Goal: Task Accomplishment & Management: Manage account settings

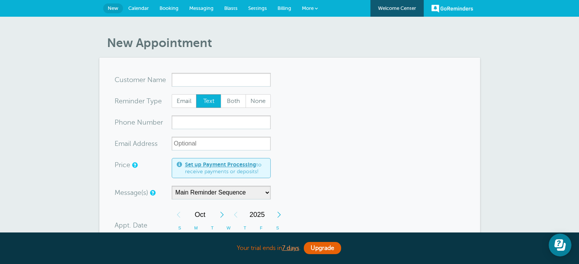
click at [264, 9] on span "Settings" at bounding box center [257, 8] width 19 height 6
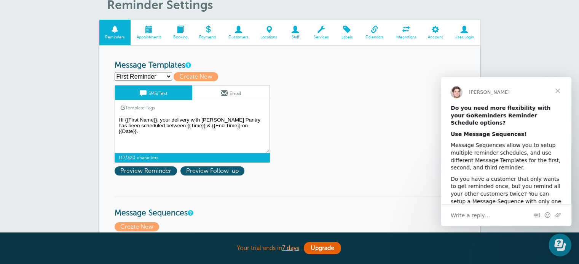
drag, startPoint x: 247, startPoint y: 125, endPoint x: 112, endPoint y: 118, distance: 134.8
click at [146, 123] on textarea "Hi {{First Name}}, your delivery with [PERSON_NAME] Pantry has been scheduled b…" at bounding box center [192, 134] width 155 height 38
click at [166, 77] on select "First Reminder Second Reminder Third Reminder Create new..." at bounding box center [143, 77] width 57 height 8
click at [246, 137] on textarea "Hi {{First Name}}, your delivery with [PERSON_NAME] Pantry has been scheduled b…" at bounding box center [192, 134] width 155 height 38
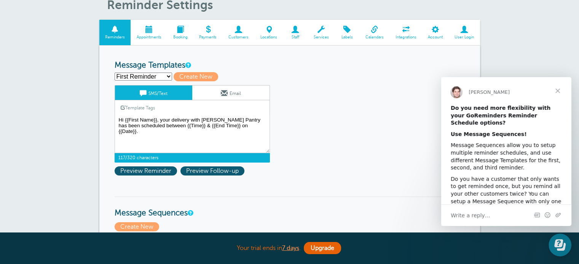
click at [556, 90] on span "Close" at bounding box center [557, 90] width 27 height 27
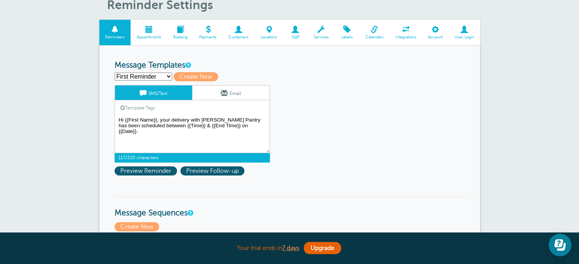
click at [170, 126] on textarea "Hi {{First Name}}, your delivery with [PERSON_NAME] Pantry has been scheduled b…" at bounding box center [192, 134] width 155 height 38
drag, startPoint x: 250, startPoint y: 129, endPoint x: 88, endPoint y: 110, distance: 163.2
click at [205, 89] on link "Email" at bounding box center [230, 93] width 77 height 14
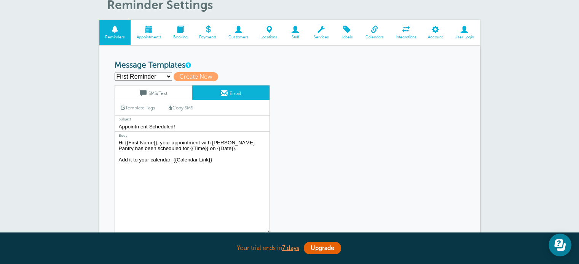
click at [212, 146] on textarea "Hi {{First Name}}, your appointment with Butler's Pantry has been scheduled for…" at bounding box center [192, 185] width 155 height 95
drag, startPoint x: 216, startPoint y: 149, endPoint x: 110, endPoint y: 138, distance: 107.1
paste textarea "delivery with Butler's Pantry has been scheduled between {{Time}} & {{End"
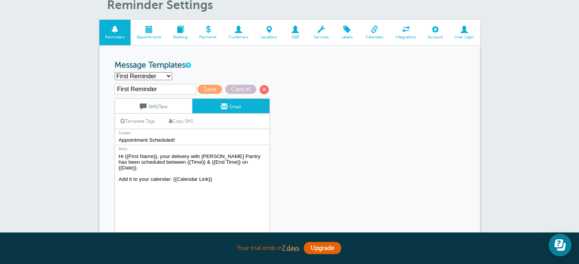
type textarea "Hi {{First Name}}, your delivery with [PERSON_NAME] Pantry has been scheduled b…"
click at [132, 137] on input "Appointment Scheduled!" at bounding box center [192, 140] width 155 height 10
type input "Delivery Scheduled!"
click at [233, 181] on textarea "Hi {{First Name}}, your appointment with Butler's Pantry has been scheduled for…" at bounding box center [192, 199] width 155 height 95
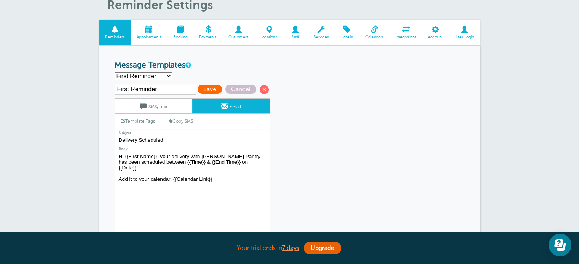
click at [212, 91] on span "Save" at bounding box center [209, 89] width 24 height 9
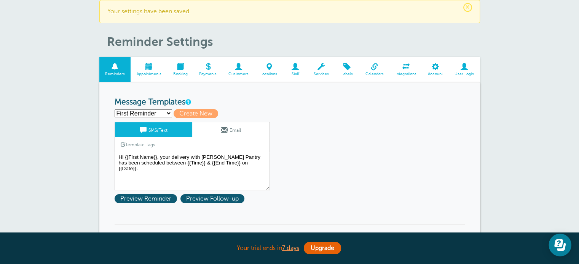
scroll to position [38, 0]
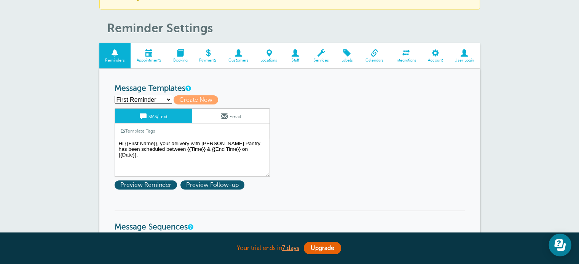
click at [145, 137] on link "Template Tags" at bounding box center [138, 131] width 46 height 15
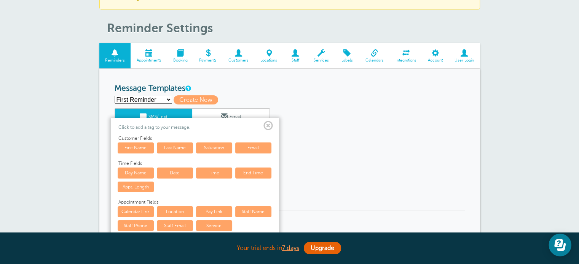
click at [152, 99] on select "First Reminder Second Reminder Third Reminder Create new..." at bounding box center [143, 100] width 57 height 8
select select "162598"
click at [115, 96] on select "First Reminder Second Reminder Third Reminder Create new..." at bounding box center [143, 100] width 57 height 8
type input "Second Reminder"
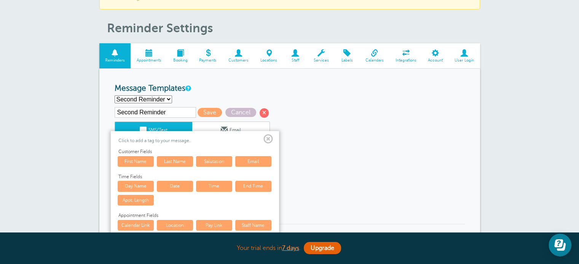
click at [269, 137] on span at bounding box center [268, 140] width 10 height 10
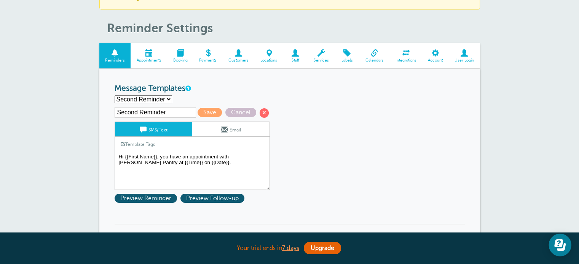
click at [205, 167] on textarea "Hi {{First Name}}, your delivery with [PERSON_NAME] Pantry has been scheduled b…" at bounding box center [192, 171] width 155 height 38
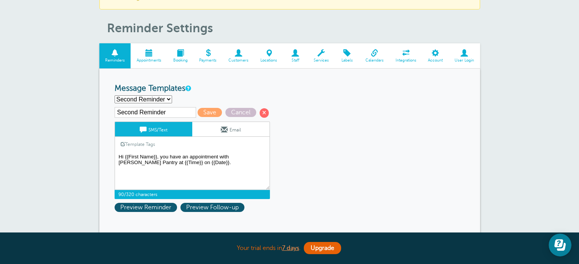
paste textarea "Hi {{First Name}}, your delivery with [PERSON_NAME] Pantry has been scheduled b…"
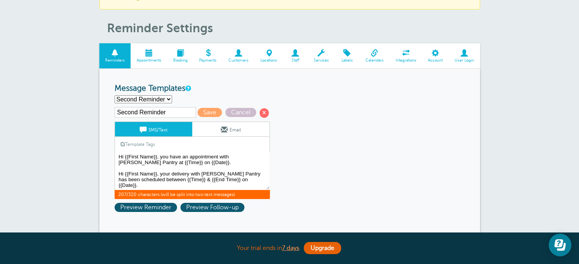
drag, startPoint x: 118, startPoint y: 173, endPoint x: 118, endPoint y: 155, distance: 17.9
click at [118, 155] on textarea "Hi {{First Name}}, your delivery with [PERSON_NAME] Pantry has been scheduled b…" at bounding box center [192, 171] width 155 height 38
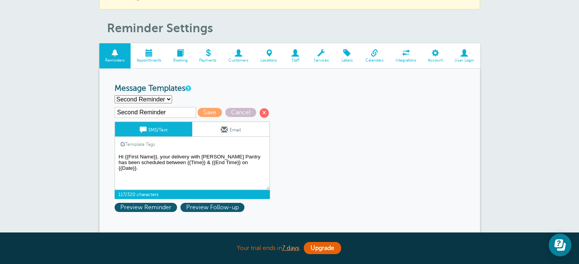
click at [247, 162] on textarea "Hi {{First Name}}, your delivery with [PERSON_NAME] Pantry has been scheduled b…" at bounding box center [192, 171] width 155 height 38
type textarea "Hi {{First Name}}, your delivery with [PERSON_NAME] Pantry has been scheduled b…"
click at [228, 124] on link "Email" at bounding box center [230, 129] width 77 height 14
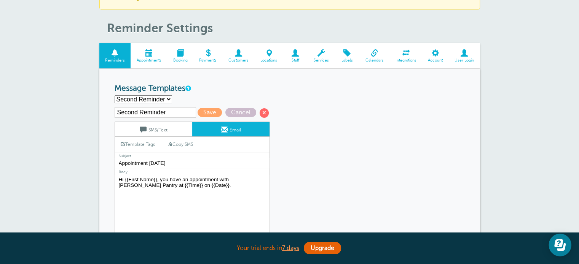
click at [186, 146] on link "Copy SMS" at bounding box center [180, 144] width 37 height 14
type textarea "Hi {{First Name}}, your delivery with [PERSON_NAME] Pantry has been scheduled b…"
click at [129, 160] on input "Appointment Tomorrow" at bounding box center [192, 164] width 155 height 10
type input "Delivery Tomorrow"
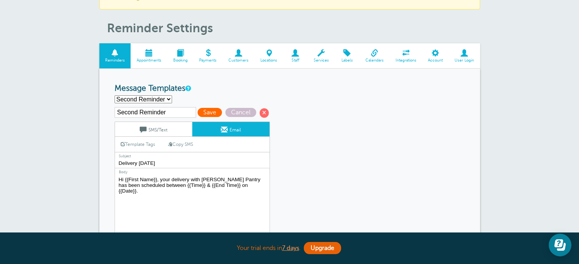
click at [209, 112] on span "Save" at bounding box center [209, 112] width 24 height 9
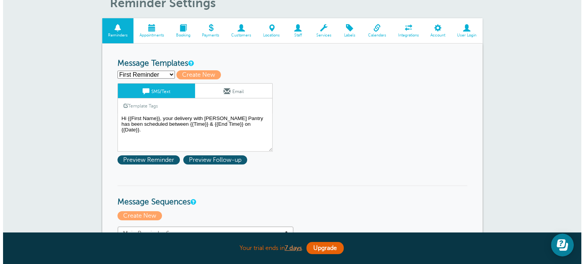
scroll to position [114, 0]
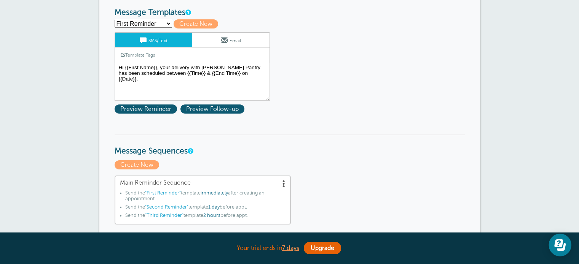
click at [281, 181] on span at bounding box center [284, 184] width 8 height 8
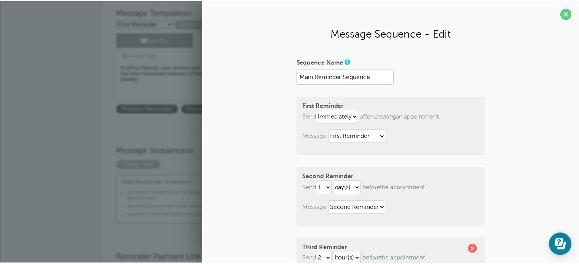
scroll to position [0, 0]
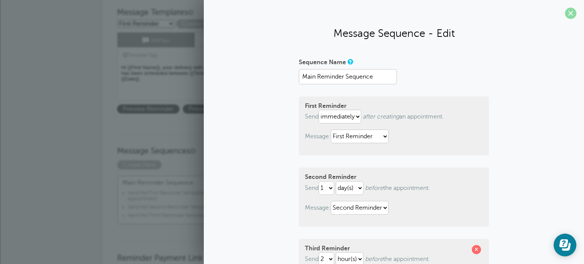
click at [566, 14] on span at bounding box center [570, 13] width 11 height 11
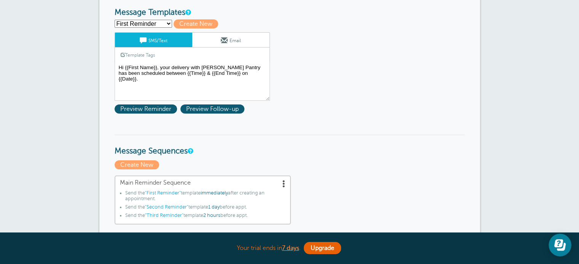
click at [158, 23] on select "First Reminder Second Reminder Third Reminder Create new..." at bounding box center [143, 24] width 57 height 8
select select "162599"
click at [115, 20] on select "First Reminder Second Reminder Third Reminder Create new..." at bounding box center [143, 24] width 57 height 8
type input "Third Reminder"
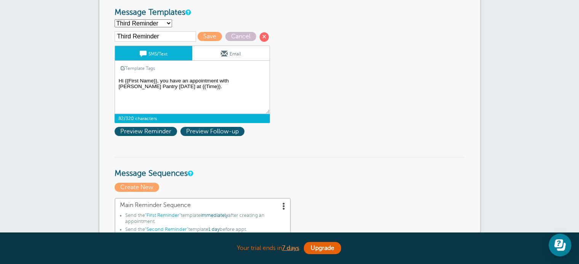
click at [129, 82] on textarea "Hi {{First Name}}, your delivery with Butler's Pantry has been scheduled betwee…" at bounding box center [192, 95] width 155 height 38
click at [130, 82] on textarea "Hi {{First Name}}, your delivery with [PERSON_NAME] Pantry has been scheduled b…" at bounding box center [192, 95] width 155 height 38
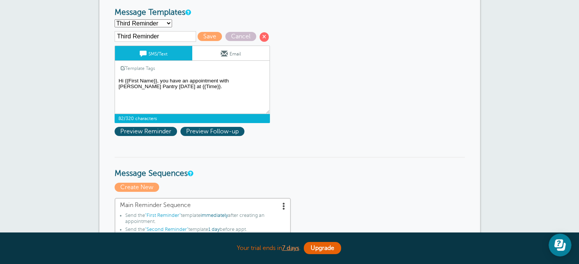
paste textarea "Hi {{First Name}}, your delivery with Butler's Pantry has been scheduled betwee…"
type textarea "Hi {{FHi {{First Name}}, your delivery with Butler's Pantry has been scheduled …"
paste textarea "Hi {{First Name}}, your delivery with Butler's Pantry has been scheduled betwee…"
type textarea "Hi {{First Name}}, your delivery with [PERSON_NAME] Pantry has been scheduled b…"
click at [209, 54] on link "Email" at bounding box center [230, 53] width 77 height 14
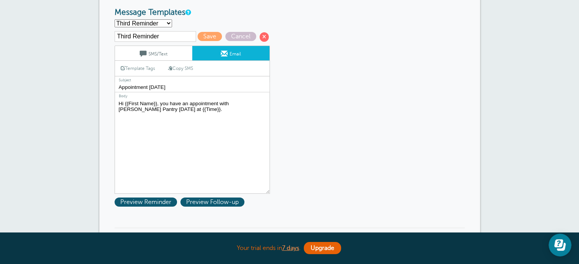
click at [145, 101] on textarea "Hi {{First Name}}, your delivery with [PERSON_NAME] Pantry has been scheduled b…" at bounding box center [192, 146] width 155 height 95
paste textarea "r delivery with Butler's Pantry has been scheduled between {{Time}} & {{End Tim…"
type textarea "Hi {{First Name}}, your delivery with [PERSON_NAME] Pantry has been scheduled b…"
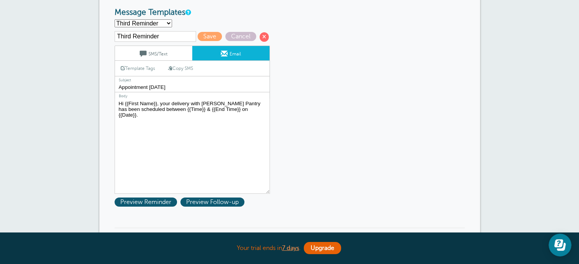
click at [130, 86] on input "Appointment Today" at bounding box center [192, 88] width 155 height 10
type input "Delivery Today"
click at [202, 38] on span "Save" at bounding box center [209, 36] width 24 height 9
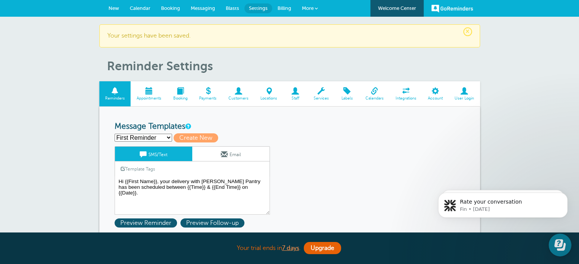
click at [284, 7] on span "Billing" at bounding box center [284, 8] width 14 height 6
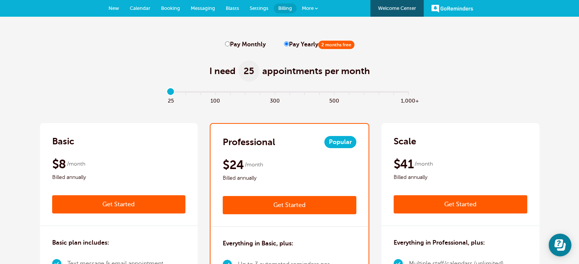
click at [256, 45] on label "Pay Monthly" at bounding box center [245, 44] width 41 height 7
click at [230, 45] on input "Pay Monthly" at bounding box center [227, 43] width 5 height 5
radio input "true"
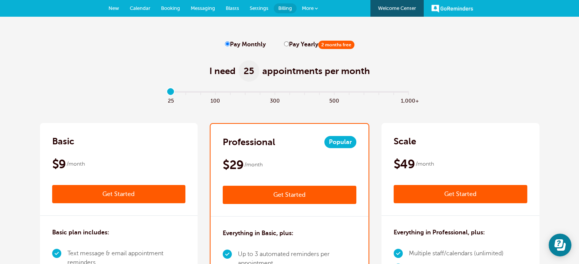
click at [298, 44] on label "Pay Yearly 2 months free" at bounding box center [319, 44] width 70 height 7
click at [289, 44] on input "Pay Yearly 2 months free" at bounding box center [286, 43] width 5 height 5
radio input "true"
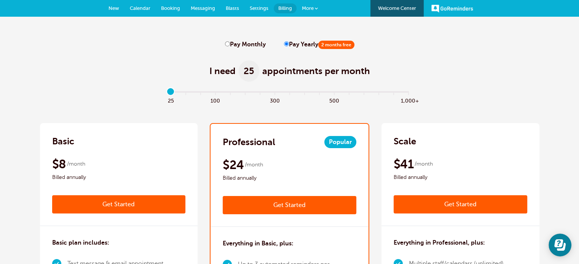
click at [231, 42] on label "Pay Monthly" at bounding box center [245, 44] width 41 height 7
click at [230, 42] on input "Pay Monthly" at bounding box center [227, 43] width 5 height 5
radio input "true"
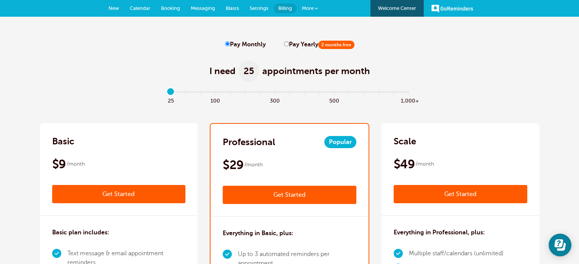
click at [284, 41] on label "Pay Yearly 2 months free" at bounding box center [319, 44] width 70 height 7
click at [284, 41] on input "Pay Yearly 2 months free" at bounding box center [286, 43] width 5 height 5
radio input "true"
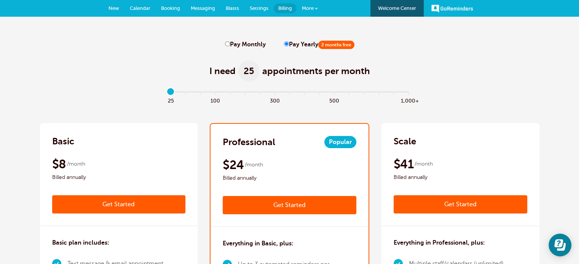
click at [226, 43] on input "Pay Monthly" at bounding box center [227, 43] width 5 height 5
radio input "true"
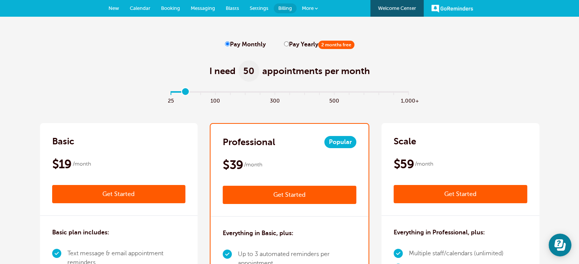
drag, startPoint x: 172, startPoint y: 92, endPoint x: 186, endPoint y: 93, distance: 13.7
click at [186, 93] on input "range" at bounding box center [289, 94] width 246 height 2
drag, startPoint x: 183, startPoint y: 89, endPoint x: 161, endPoint y: 91, distance: 22.1
click at [166, 93] on input "range" at bounding box center [289, 94] width 246 height 2
drag, startPoint x: 182, startPoint y: 94, endPoint x: 178, endPoint y: 94, distance: 4.2
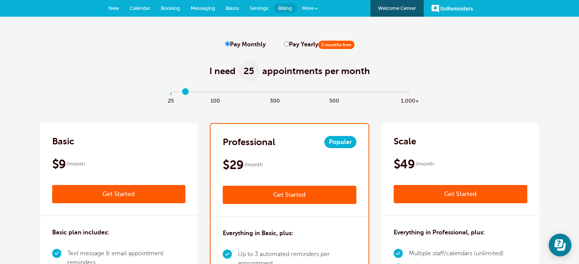
click at [178, 94] on input "range" at bounding box center [289, 94] width 246 height 2
type input "0"
click at [169, 93] on input "range" at bounding box center [289, 94] width 246 height 2
click at [257, 6] on span "Settings" at bounding box center [259, 8] width 19 height 6
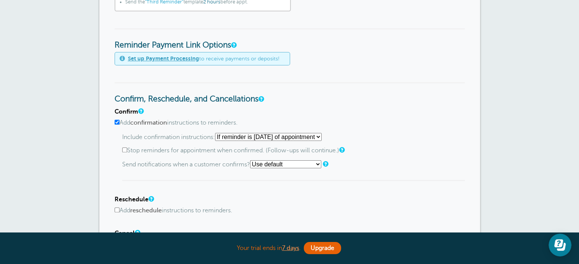
scroll to position [342, 0]
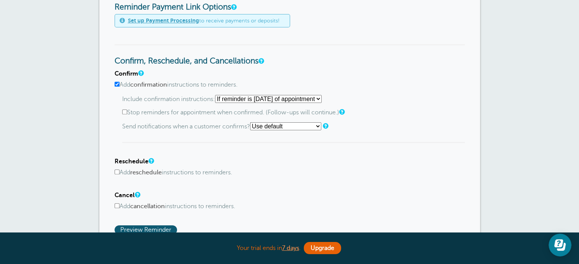
click at [231, 97] on select "Starting with first reminder If reminder is within 1 day of appointment If remi…" at bounding box center [268, 99] width 107 height 8
select select "0"
click at [217, 95] on select "Starting with first reminder If reminder is within 1 day of appointment If remi…" at bounding box center [268, 99] width 107 height 8
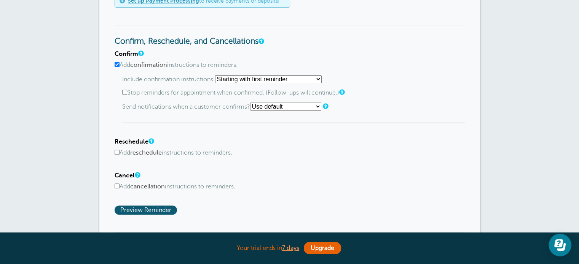
scroll to position [380, 0]
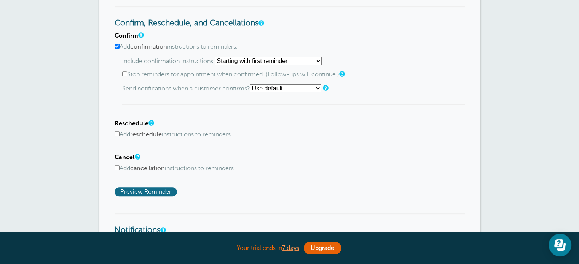
click at [160, 188] on span "Preview Reminder" at bounding box center [146, 192] width 62 height 9
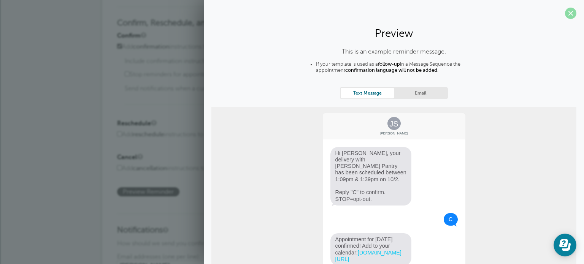
click at [566, 14] on span at bounding box center [570, 13] width 11 height 11
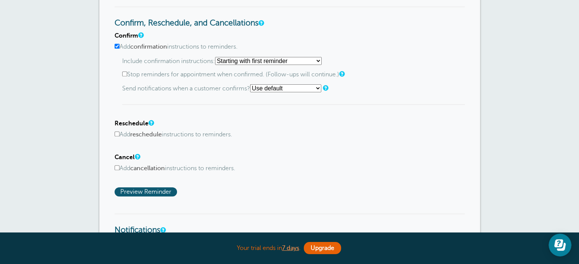
click at [117, 134] on input "Add reschedule instructions to reminders." at bounding box center [117, 134] width 5 height 5
checkbox input "true"
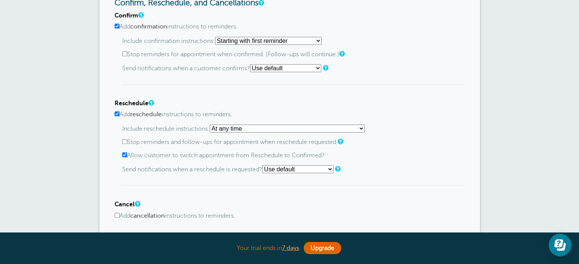
scroll to position [418, 0]
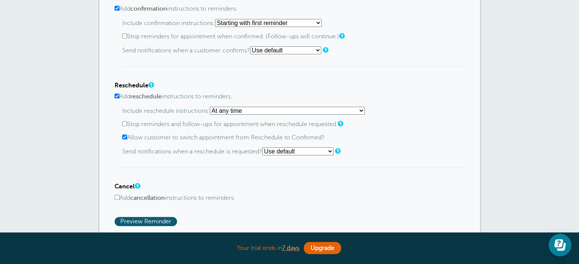
click at [115, 195] on label "Add cancellation instructions to reminders." at bounding box center [290, 198] width 350 height 7
click at [115, 195] on input "Add cancellation instructions to reminders." at bounding box center [117, 197] width 5 height 5
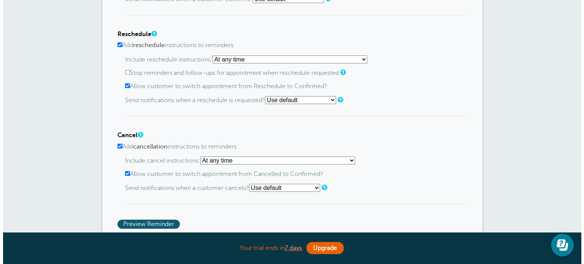
scroll to position [533, 0]
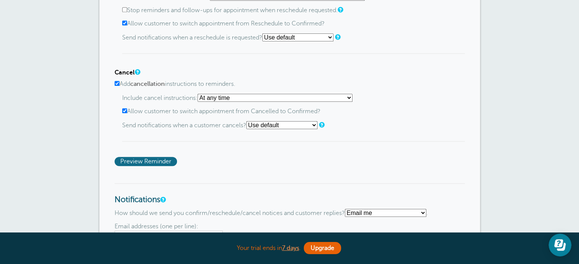
click at [148, 159] on span "Preview Reminder" at bounding box center [146, 161] width 62 height 9
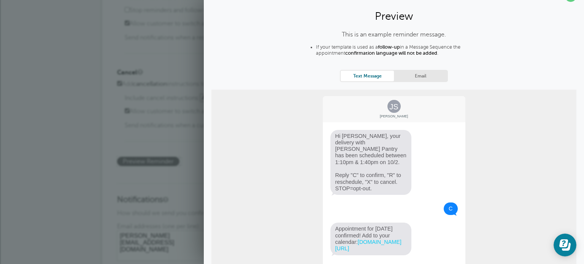
scroll to position [0, 0]
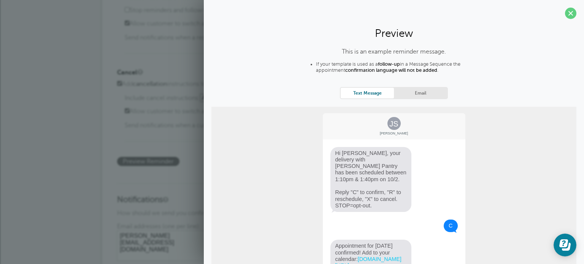
click at [419, 92] on link "Email" at bounding box center [420, 93] width 53 height 10
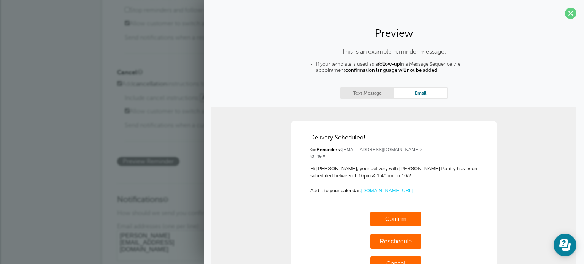
click at [355, 91] on link "Text Message" at bounding box center [367, 93] width 53 height 10
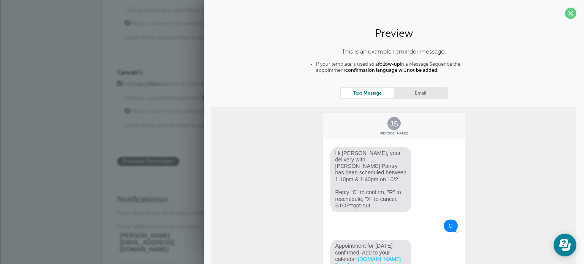
click at [421, 94] on link "Email" at bounding box center [420, 93] width 53 height 10
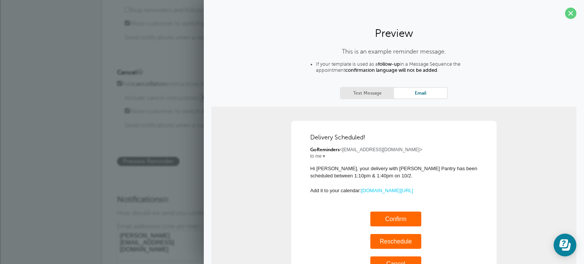
click at [566, 11] on span at bounding box center [570, 13] width 11 height 11
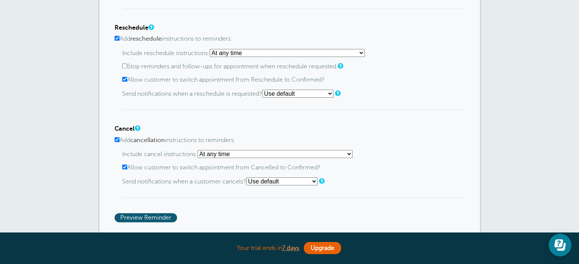
scroll to position [495, 0]
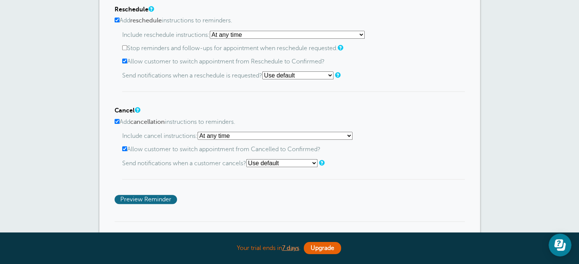
click at [150, 197] on span "Preview Reminder" at bounding box center [146, 199] width 62 height 9
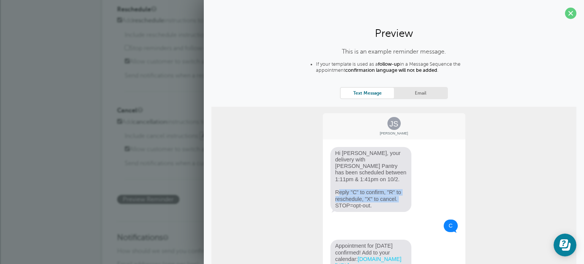
drag, startPoint x: 397, startPoint y: 191, endPoint x: 331, endPoint y: 186, distance: 66.4
click at [331, 186] on span "Hi Jane, your delivery with Butler's Pantry has been scheduled between 1:11pm &…" at bounding box center [371, 179] width 81 height 65
copy span "Reply "C" to confirm, "R" to reschedule, "X" to cancel."
click at [566, 14] on span at bounding box center [570, 13] width 11 height 11
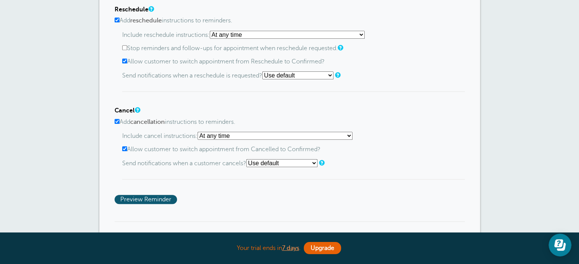
click at [116, 119] on input "Add cancellation instructions to reminders." at bounding box center [117, 121] width 5 height 5
checkbox input "false"
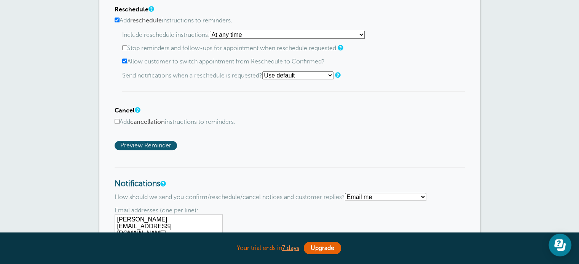
click at [117, 18] on input "Add reschedule instructions to reminders." at bounding box center [117, 19] width 5 height 5
checkbox input "false"
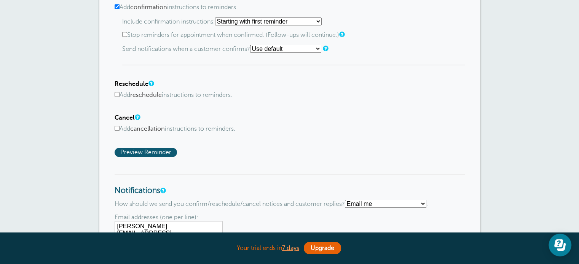
scroll to position [418, 0]
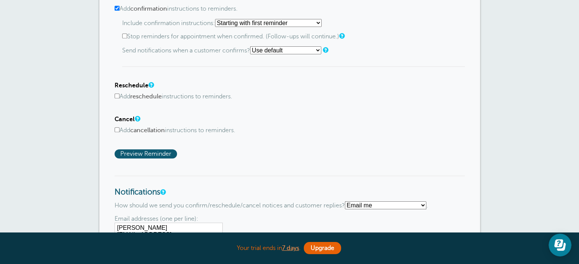
click at [116, 7] on input "Add confirmation instructions to reminders." at bounding box center [117, 8] width 5 height 5
checkbox input "false"
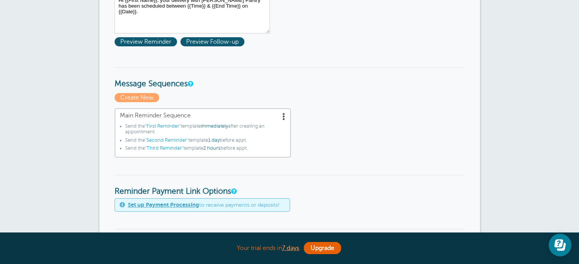
scroll to position [76, 0]
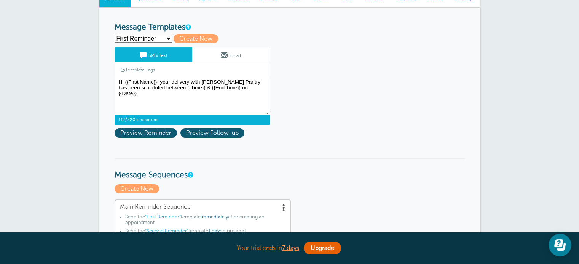
click at [253, 87] on textarea "Hi {{First Name}}, your delivery with Butler's Pantry has been scheduled betwee…" at bounding box center [192, 96] width 155 height 38
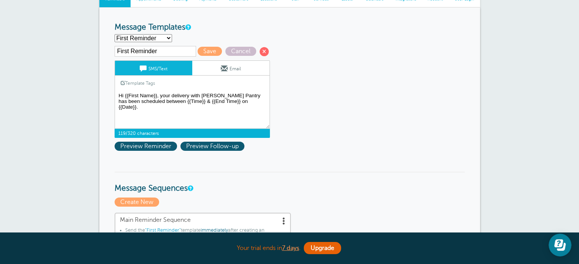
paste textarea "Reply "C" to confirm, "R" to reschedule, "X" to cancel."
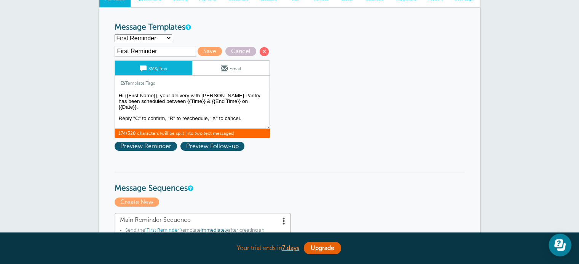
click at [167, 113] on textarea "Hi {{First Name}}, your delivery with Butler's Pantry has been scheduled betwee…" at bounding box center [192, 110] width 155 height 38
click at [160, 120] on textarea "Hi {{First Name}}, your delivery with Butler's Pantry has been scheduled betwee…" at bounding box center [192, 110] width 155 height 38
click at [159, 120] on textarea "Hi {{First Name}}, your delivery with Butler's Pantry has been scheduled betwee…" at bounding box center [192, 110] width 155 height 38
click at [167, 120] on textarea "Hi {{First Name}}, your delivery with Butler's Pantry has been scheduled betwee…" at bounding box center [192, 110] width 155 height 38
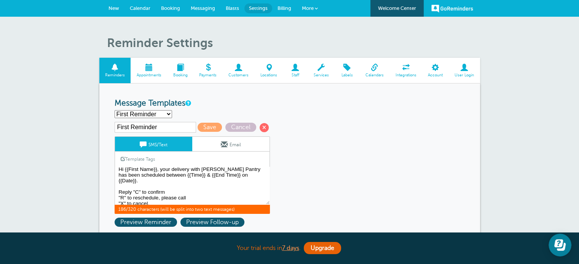
click at [193, 189] on textarea "Hi {{First Name}}, your delivery with Butler's Pantry has been scheduled betwee…" at bounding box center [192, 186] width 155 height 38
click at [205, 191] on textarea "Hi {{First Name}}, your delivery with Butler's Pantry has been scheduled betwee…" at bounding box center [192, 186] width 155 height 38
click at [236, 127] on span "Cancel" at bounding box center [240, 127] width 31 height 9
type textarea "Hi {{First Name}}, your delivery with [PERSON_NAME] Pantry has been scheduled b…"
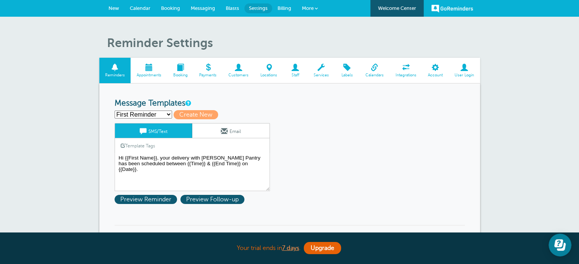
click at [236, 127] on link "Email" at bounding box center [230, 131] width 77 height 14
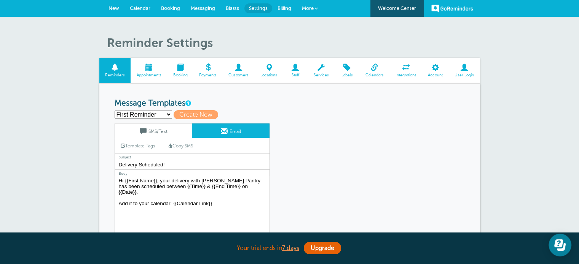
click at [161, 131] on link "SMS/Text" at bounding box center [153, 131] width 77 height 14
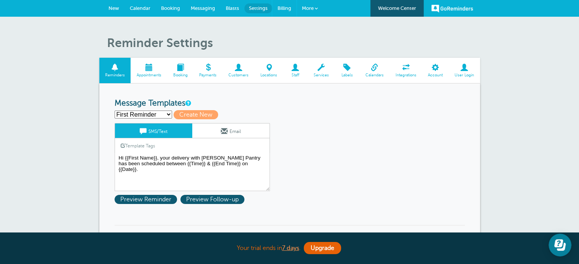
click at [287, 9] on span "Billing" at bounding box center [284, 8] width 14 height 6
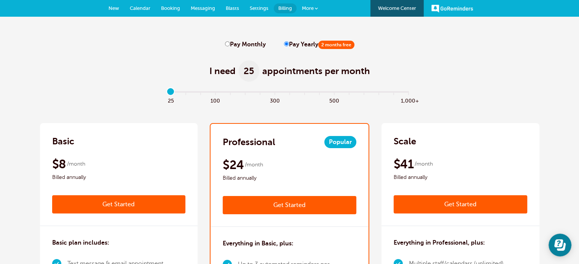
click at [258, 6] on span "Settings" at bounding box center [259, 8] width 19 height 6
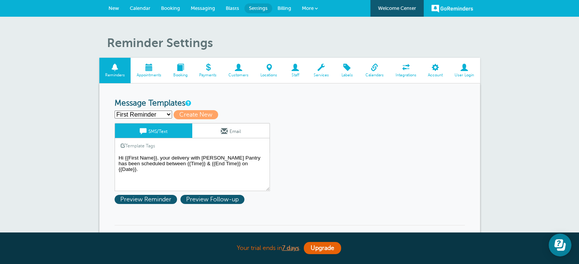
click at [321, 73] on span "Services" at bounding box center [320, 75] width 19 height 5
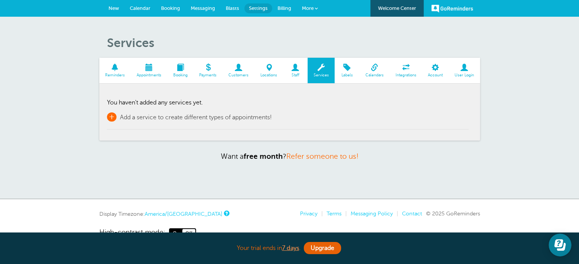
click at [111, 117] on span "+" at bounding box center [112, 117] width 10 height 9
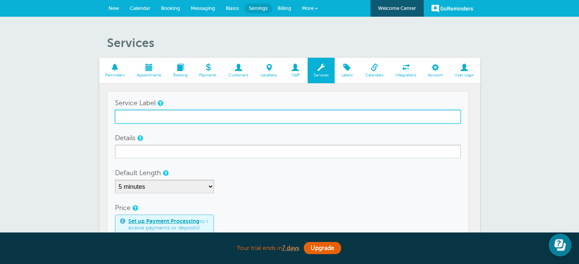
click at [149, 119] on input "Service Label" at bounding box center [287, 117] width 345 height 14
click at [149, 119] on input "Food Delivery" at bounding box center [287, 117] width 345 height 14
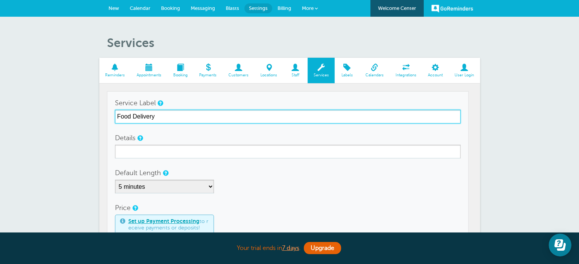
click at [149, 119] on input "Food Delivery" at bounding box center [287, 117] width 345 height 14
click at [224, 119] on input "Food Delivery" at bounding box center [287, 117] width 345 height 14
drag, startPoint x: 204, startPoint y: 116, endPoint x: 193, endPoint y: 116, distance: 10.3
click at [194, 116] on input "Food Delivery" at bounding box center [287, 117] width 345 height 14
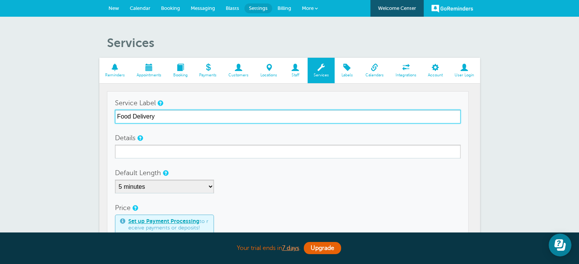
drag, startPoint x: 185, startPoint y: 116, endPoint x: 113, endPoint y: 116, distance: 71.9
click at [114, 116] on td "Service Label Food Delivery Details Default Length 5 minutes 10 minutes 15 minu…" at bounding box center [287, 206] width 361 height 230
type input "Food Delivery"
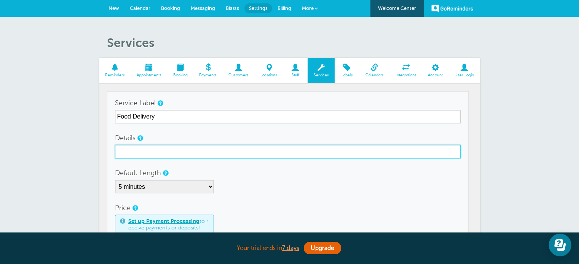
click at [162, 149] on input "Details" at bounding box center [287, 152] width 345 height 14
paste input "Food Delivery"
type input "Food Delivery"
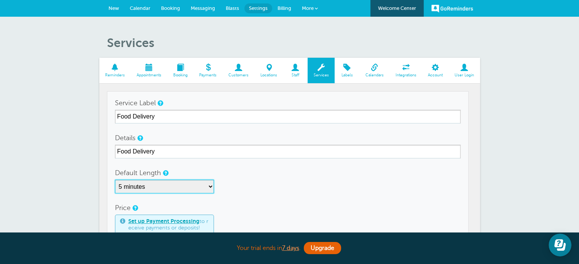
click at [146, 192] on select "5 minutes 10 minutes 15 minutes 20 minutes 25 minutes 30 minutes 35 minutes 40 …" at bounding box center [164, 187] width 99 height 14
select select "30"
click at [115, 180] on select "5 minutes 10 minutes 15 minutes 20 minutes 25 minutes 30 minutes 35 minutes 40 …" at bounding box center [164, 187] width 99 height 14
click at [310, 197] on form "Service Label Food Delivery Details Food Delivery Default Length 5 minutes 10 m…" at bounding box center [287, 207] width 345 height 222
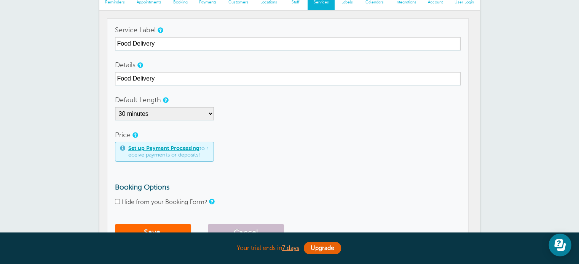
scroll to position [76, 0]
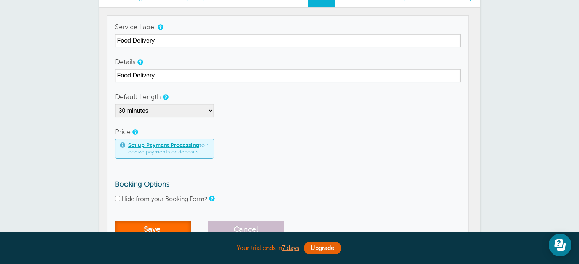
click at [154, 224] on button "Save" at bounding box center [153, 229] width 76 height 17
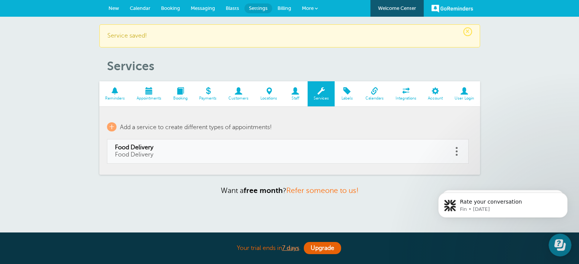
click at [115, 9] on span "New" at bounding box center [113, 8] width 11 height 6
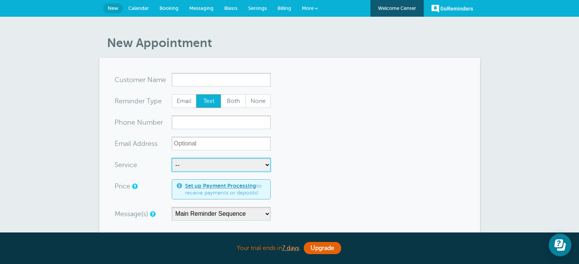
click at [184, 168] on select "-- Food Delivery" at bounding box center [221, 165] width 99 height 14
select select "28394"
click at [172, 158] on select "-- Food Delivery" at bounding box center [221, 165] width 99 height 14
click at [254, 5] on span "Settings" at bounding box center [257, 8] width 19 height 6
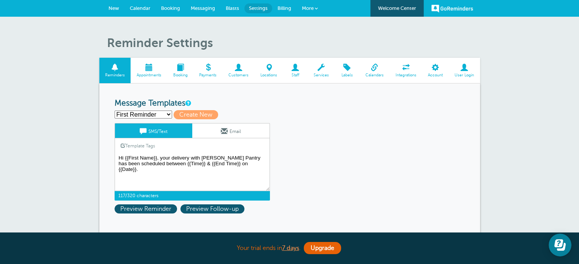
click at [179, 157] on textarea "Hi {{First Name}}, your delivery with Butler's Pantry has been scheduled betwee…" at bounding box center [192, 172] width 155 height 38
click at [179, 157] on textarea "Hi {{First Name}}, your delivery with [PERSON_NAME] Pantry has been scheduled b…" at bounding box center [192, 172] width 155 height 38
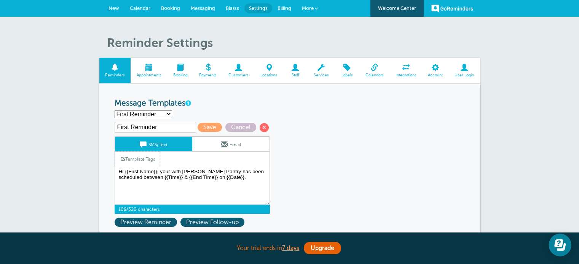
click at [148, 155] on link "Template Tags" at bounding box center [138, 159] width 46 height 15
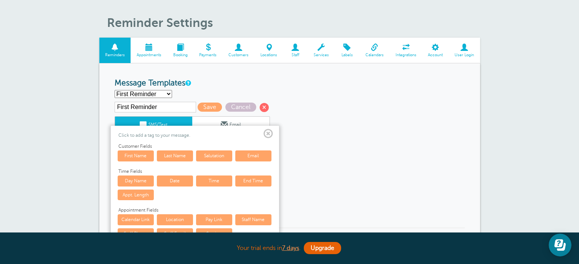
scroll to position [38, 0]
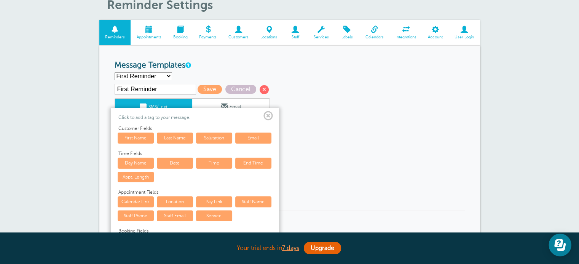
click at [202, 215] on link "Service" at bounding box center [214, 216] width 36 height 11
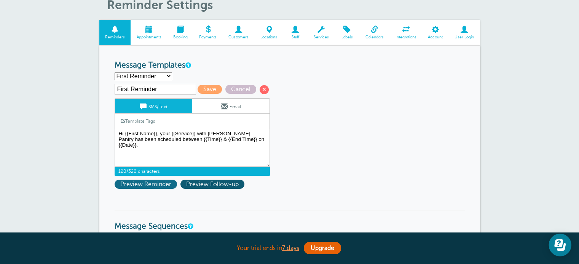
click at [165, 185] on span "Preview Reminder" at bounding box center [146, 184] width 62 height 9
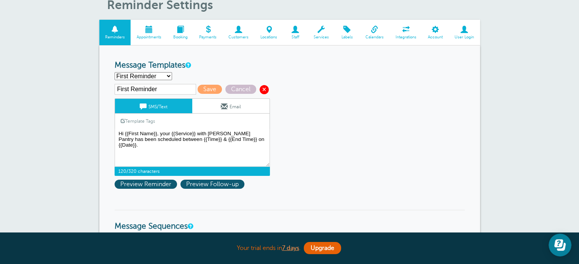
click at [262, 89] on span at bounding box center [263, 89] width 9 height 9
click at [245, 89] on span "Cancel" at bounding box center [240, 89] width 31 height 9
type textarea "Hi {{First Name}}, your delivery with Butler's Pantry has been scheduled betwee…"
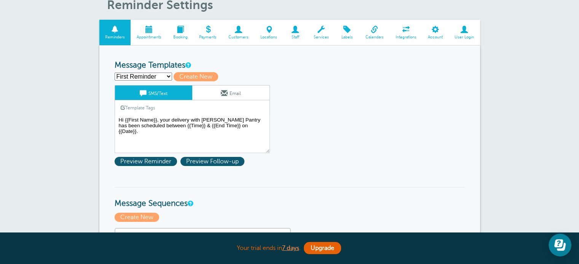
click at [323, 37] on span "Services" at bounding box center [320, 37] width 19 height 5
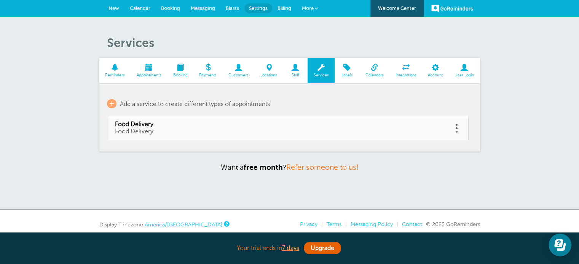
click at [160, 127] on span "Food Delivery" at bounding box center [280, 124] width 330 height 7
type input "Food Delivery"
select select "30"
checkbox input "false"
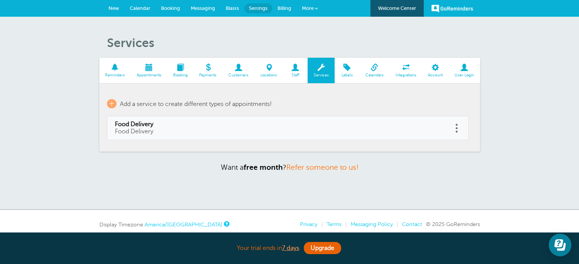
select select "30"
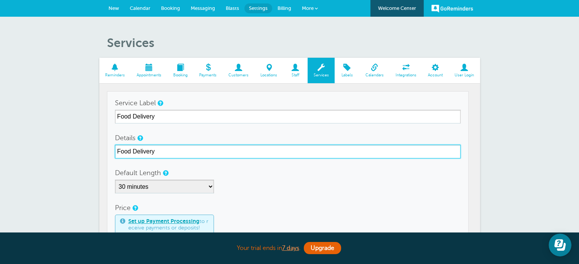
drag, startPoint x: 170, startPoint y: 154, endPoint x: 115, endPoint y: 150, distance: 56.1
click at [115, 150] on input "Food Delivery" at bounding box center [287, 152] width 345 height 14
click at [161, 151] on input "Food Delivery" at bounding box center [287, 152] width 345 height 14
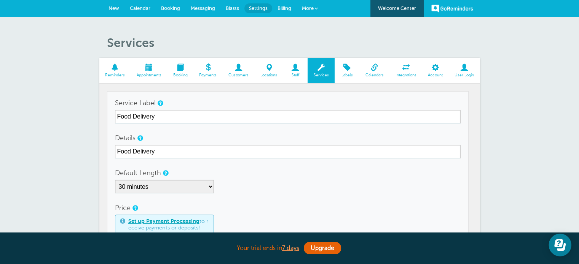
click at [117, 66] on span at bounding box center [115, 67] width 32 height 7
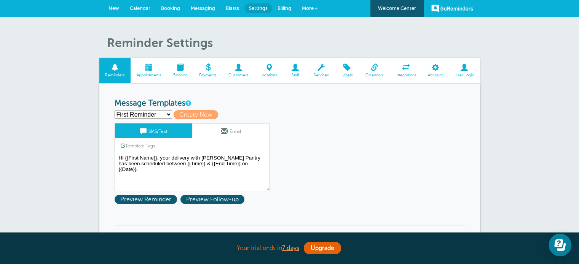
click at [113, 6] on span "New" at bounding box center [113, 8] width 11 height 6
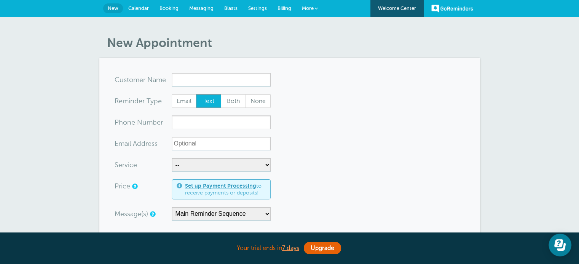
click at [251, 6] on span "Settings" at bounding box center [257, 8] width 19 height 6
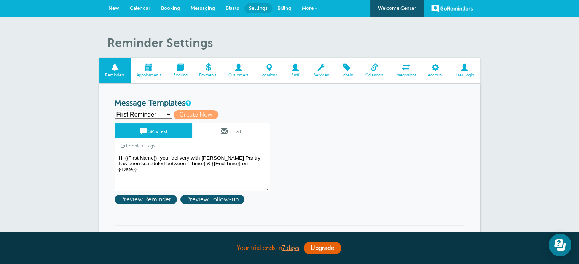
click at [376, 75] on span "Calendars" at bounding box center [374, 75] width 22 height 5
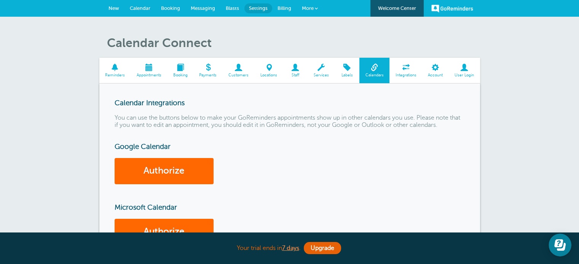
click at [129, 5] on link "Calendar" at bounding box center [139, 8] width 31 height 17
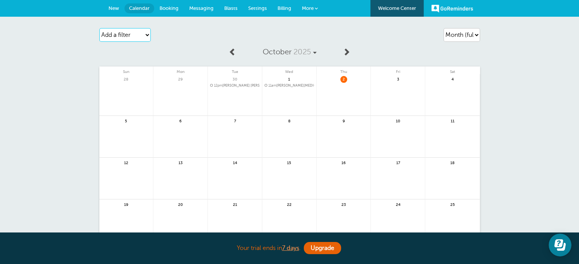
click at [140, 37] on select "Add a filter Customer Search Service Appointment Status Payment Status" at bounding box center [124, 35] width 51 height 14
select select "services"
click at [99, 28] on select "Add a filter Customer Search Service Appointment Status Payment Status" at bounding box center [124, 35] width 51 height 14
select select
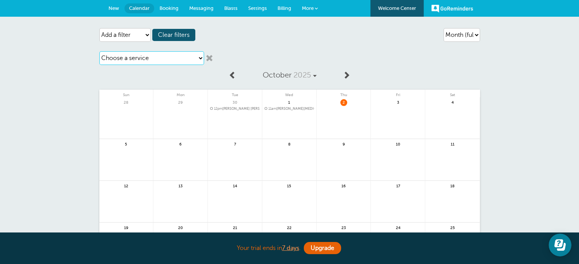
click at [131, 58] on select "Choose a service Food Delivery" at bounding box center [151, 58] width 105 height 14
select select "28394"
click at [99, 51] on select "Choose a service Food Delivery" at bounding box center [151, 58] width 105 height 14
click at [140, 59] on select "Choose a service Food Delivery" at bounding box center [151, 58] width 105 height 14
click at [205, 56] on link at bounding box center [209, 58] width 8 height 8
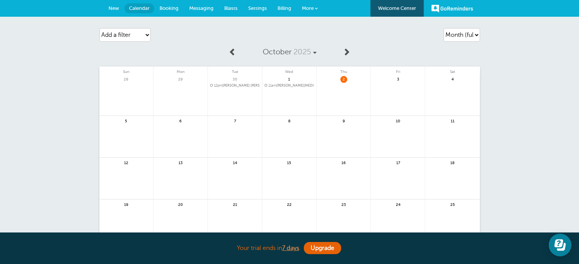
click at [207, 56] on div "October 2025 Sun Mon Tue Wed Thu Fri Sat 28 29 30" at bounding box center [289, 164] width 380 height 240
click at [286, 6] on span "Billing" at bounding box center [284, 8] width 14 height 6
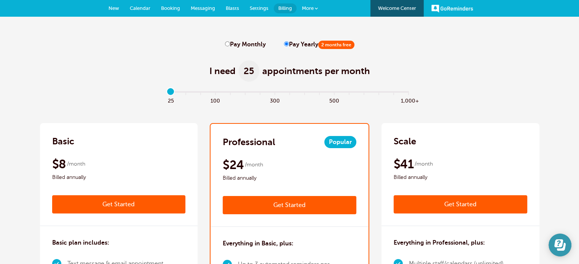
click at [560, 240] on icon "Open Learn | Contact Us" at bounding box center [558, 244] width 9 height 8
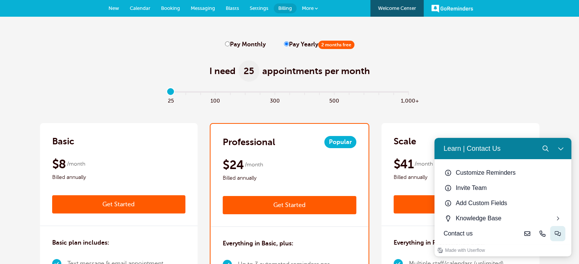
click at [555, 234] on icon "Live-chat" at bounding box center [557, 234] width 6 height 6
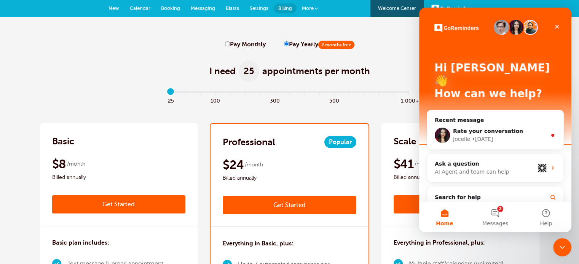
drag, startPoint x: 149, startPoint y: 48, endPoint x: 146, endPoint y: 29, distance: 20.0
